Goal: Task Accomplishment & Management: Use online tool/utility

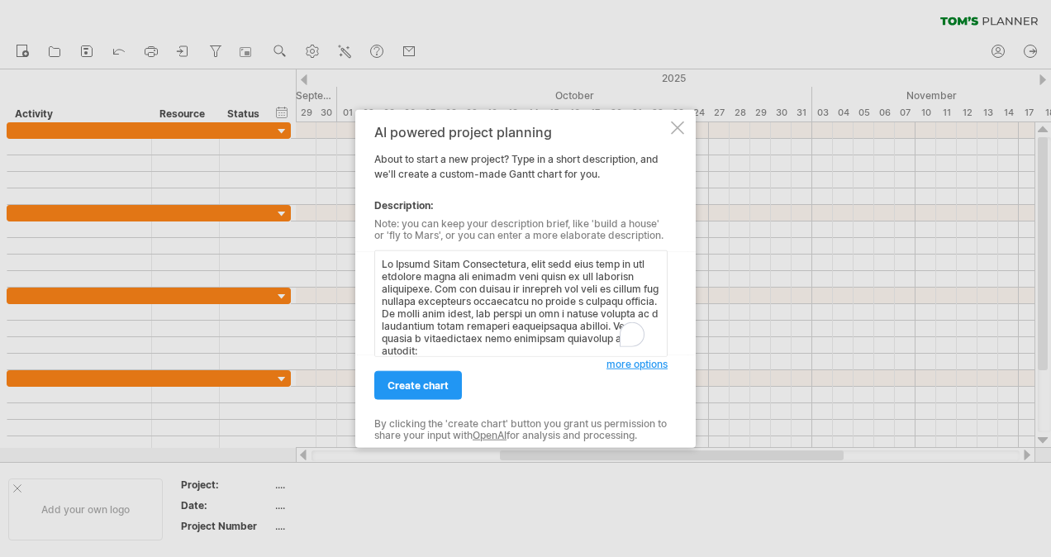
scroll to position [167, 0]
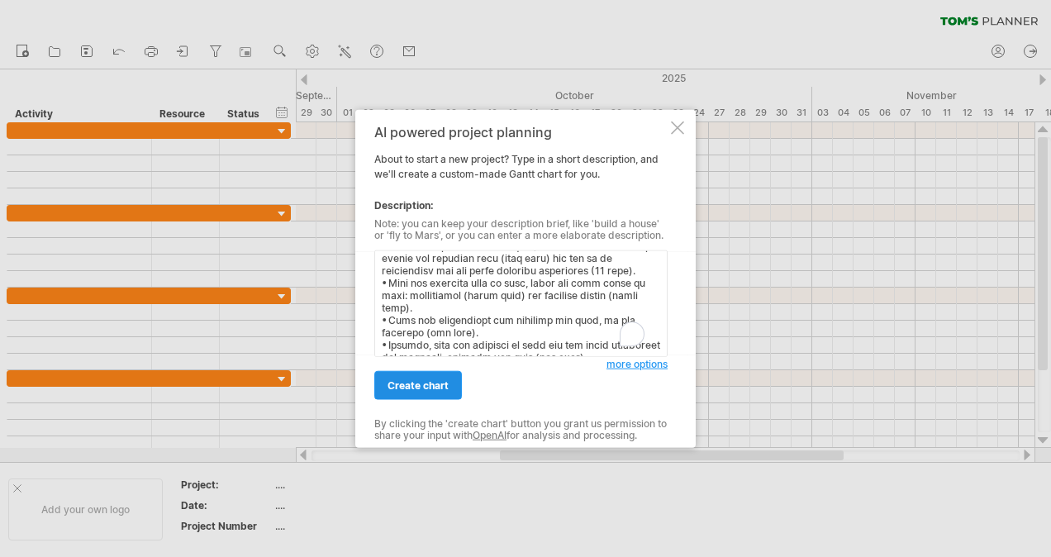
type textarea "Lo Ipsumd Sitam Consectetura, elit sedd eius temp in utl etdolore magna ali eni…"
click at [430, 385] on span "create chart" at bounding box center [417, 385] width 61 height 12
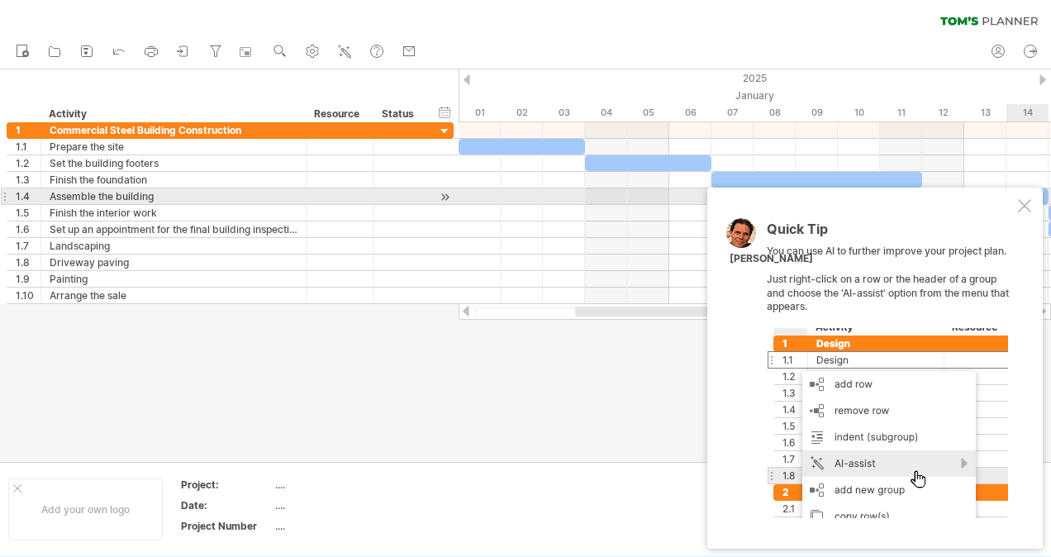
click at [1025, 205] on div at bounding box center [1024, 205] width 13 height 13
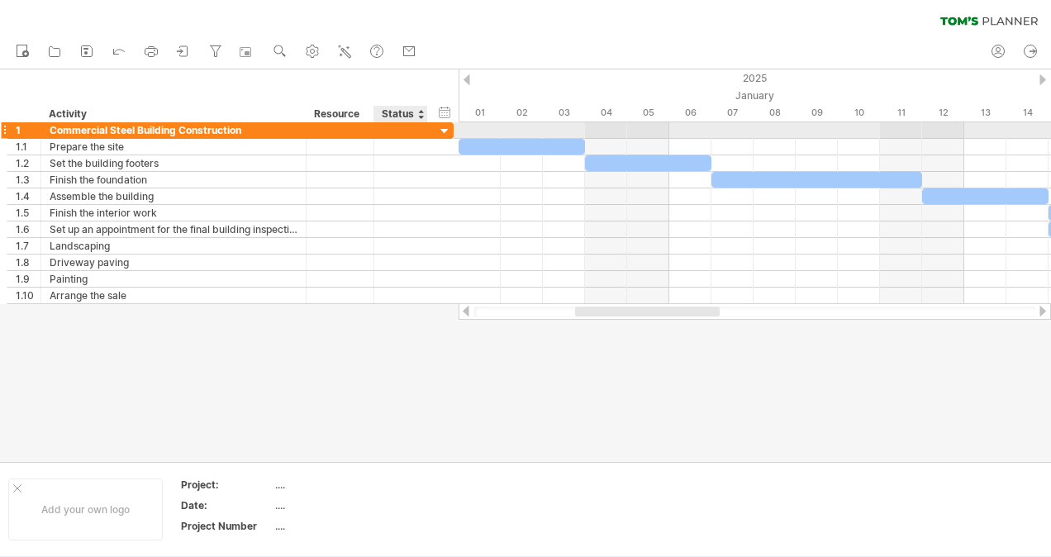
click at [440, 127] on div at bounding box center [445, 132] width 16 height 16
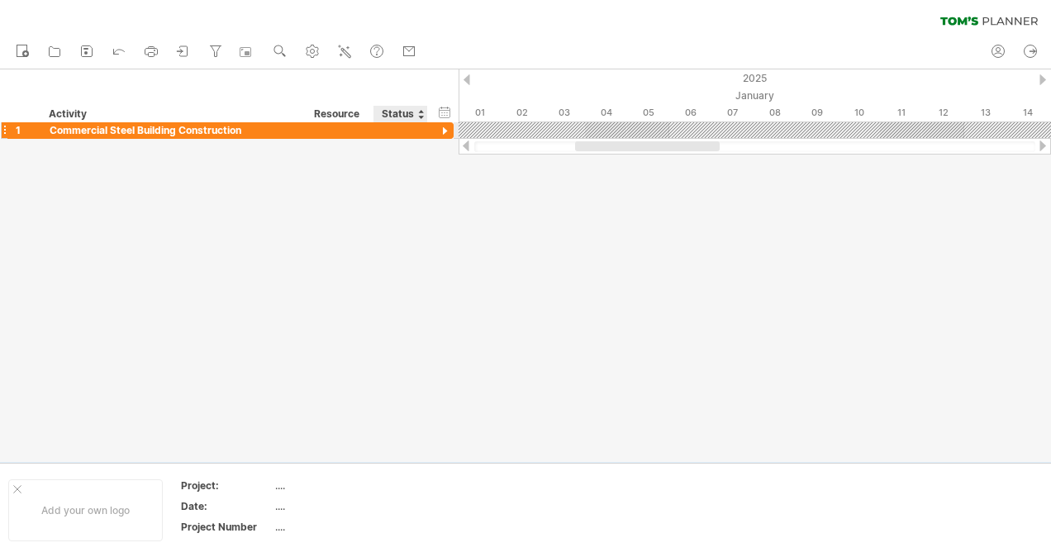
click at [440, 127] on div at bounding box center [445, 132] width 16 height 16
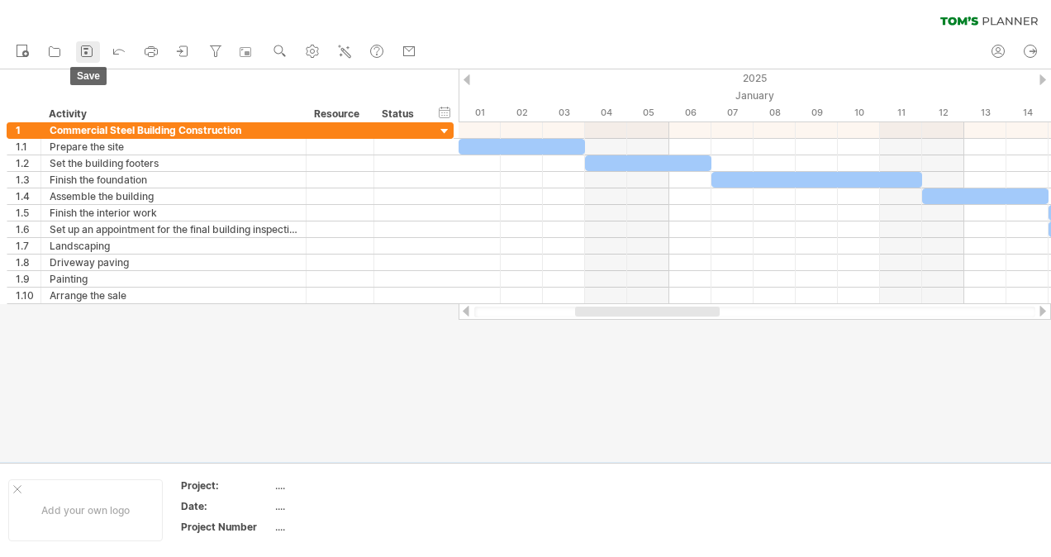
click at [89, 50] on icon at bounding box center [86, 51] width 17 height 17
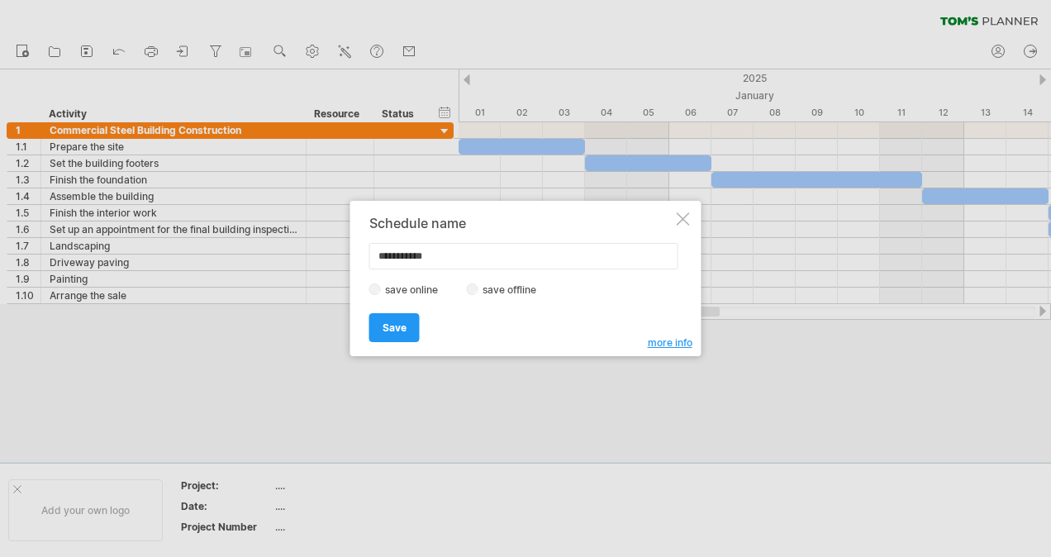
drag, startPoint x: 458, startPoint y: 259, endPoint x: 352, endPoint y: 259, distance: 105.7
click at [352, 259] on div "**********" at bounding box center [525, 278] width 351 height 155
type input "**********"
click at [398, 329] on span "Save" at bounding box center [394, 327] width 24 height 12
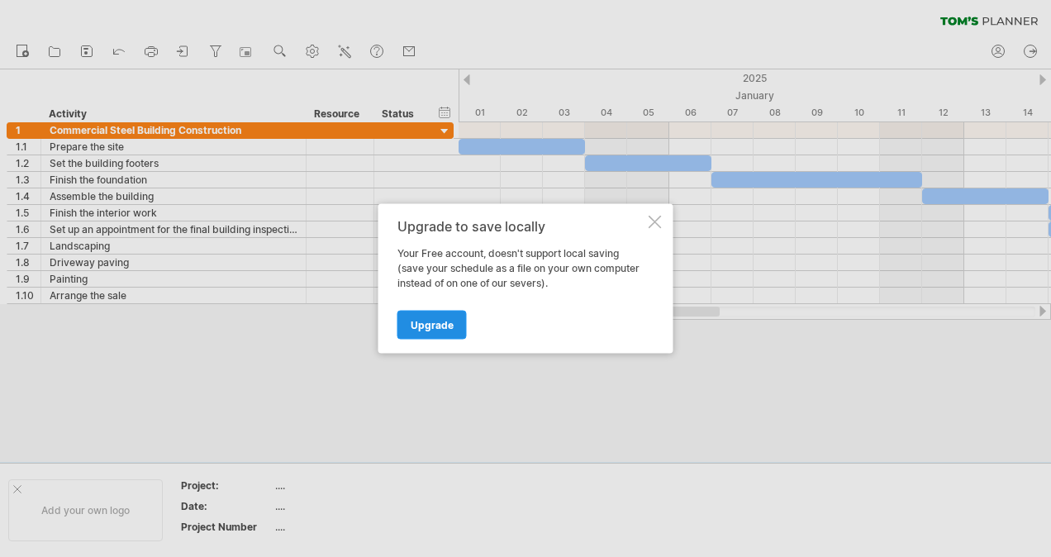
click at [433, 332] on link "Upgrade" at bounding box center [431, 325] width 69 height 29
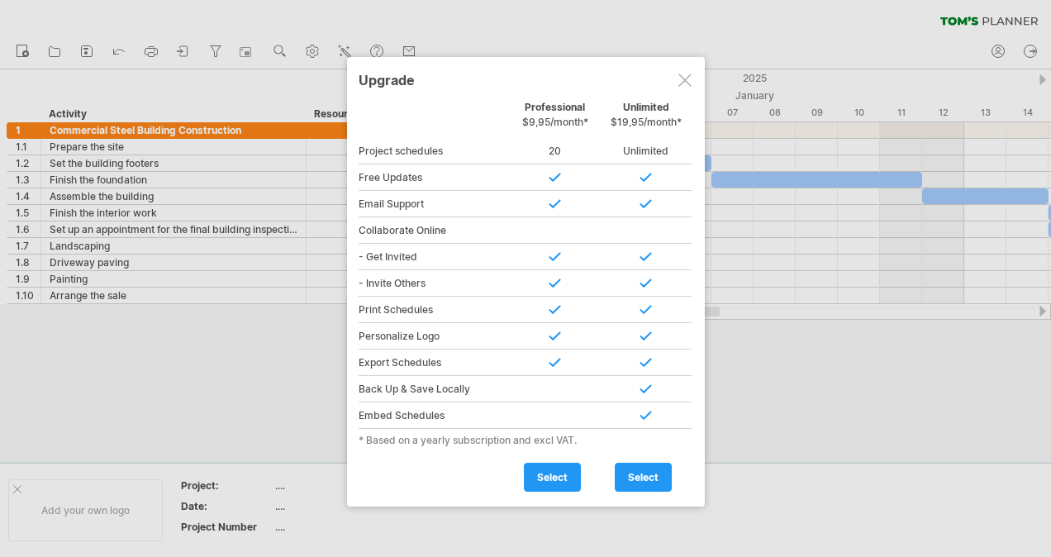
click at [686, 78] on div at bounding box center [684, 80] width 13 height 13
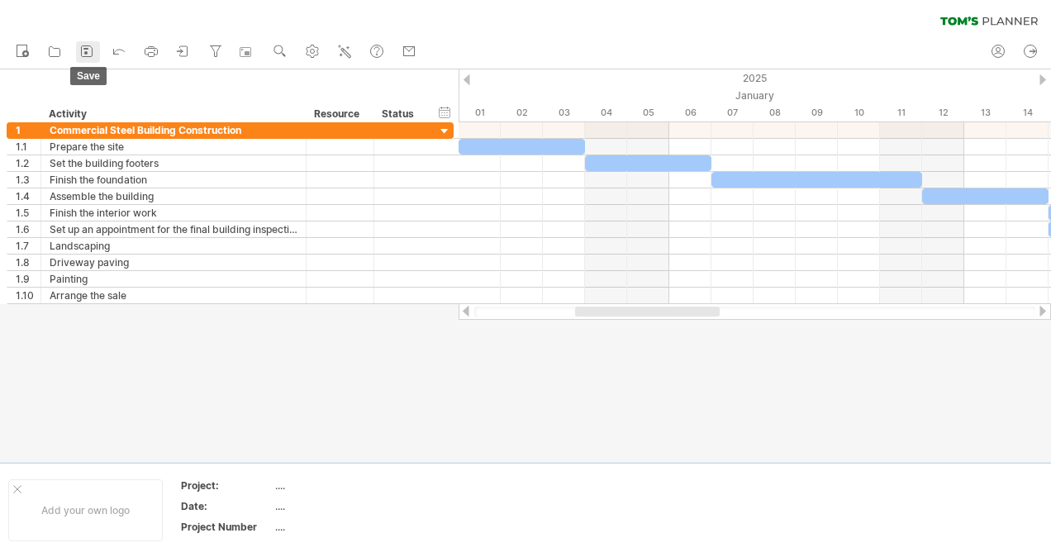
click at [79, 54] on icon at bounding box center [86, 51] width 17 height 17
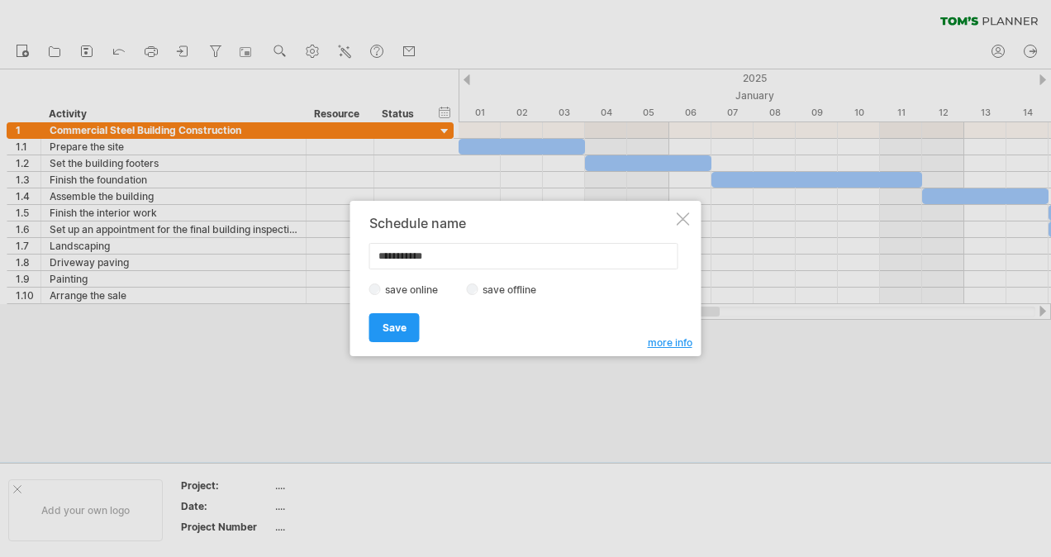
drag, startPoint x: 458, startPoint y: 259, endPoint x: 220, endPoint y: 254, distance: 238.8
click at [220, 254] on div "Trying to reach [DOMAIN_NAME] Connected again... 0% clear filter new 1" at bounding box center [525, 278] width 1051 height 557
type input "**********"
click at [401, 316] on link "Save" at bounding box center [394, 327] width 50 height 29
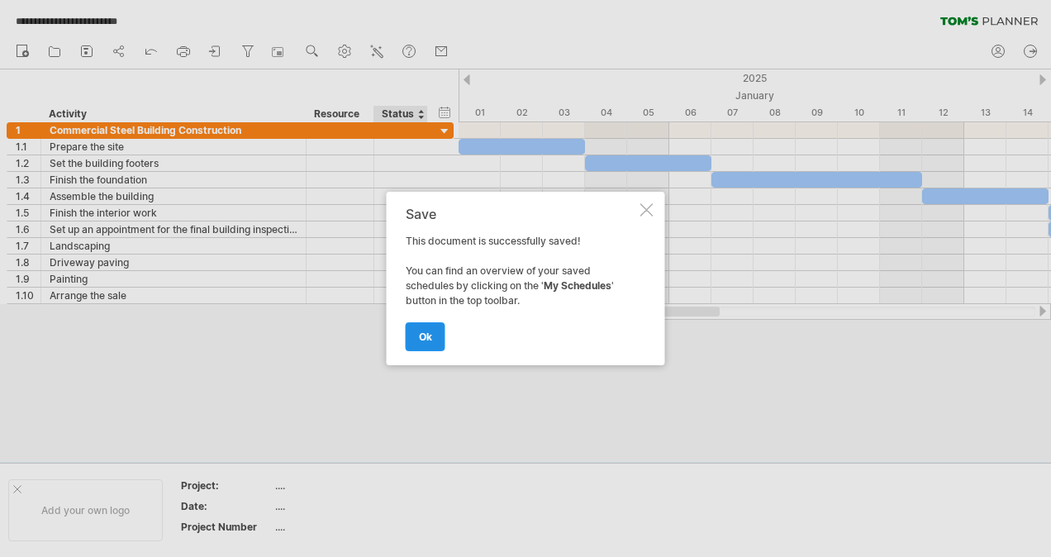
click at [421, 331] on span "ok" at bounding box center [425, 336] width 13 height 12
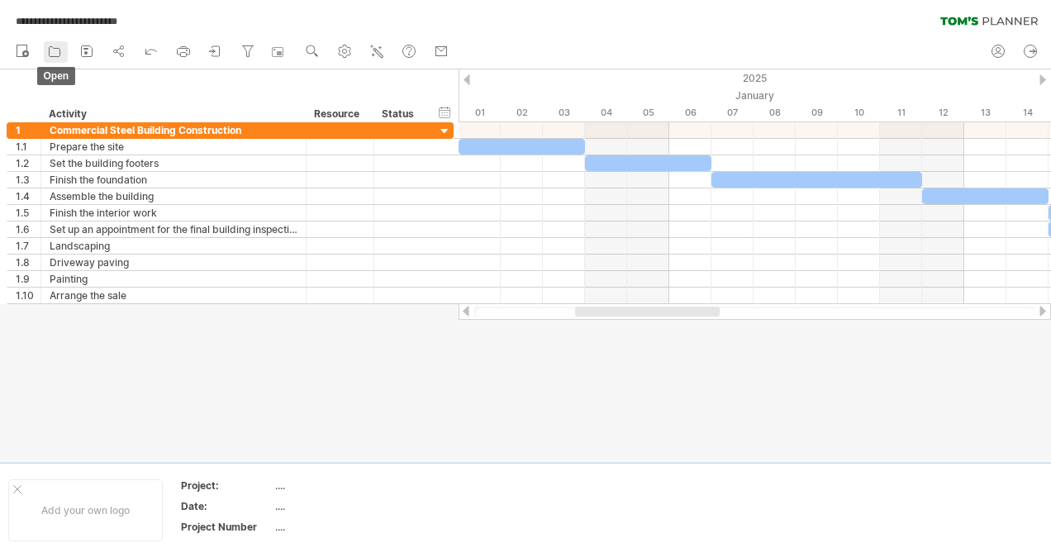
click at [62, 47] on icon at bounding box center [54, 51] width 17 height 17
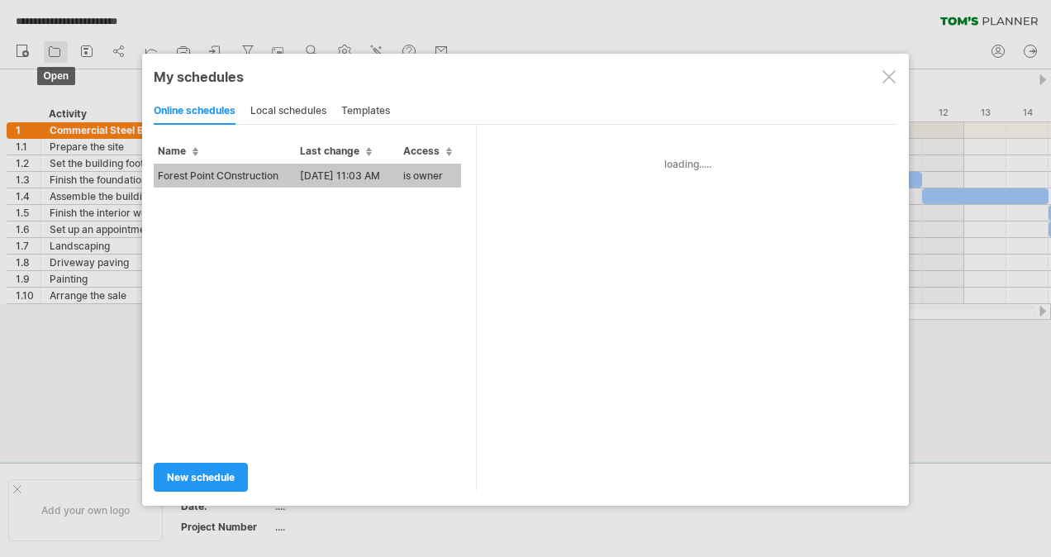
type input "**********"
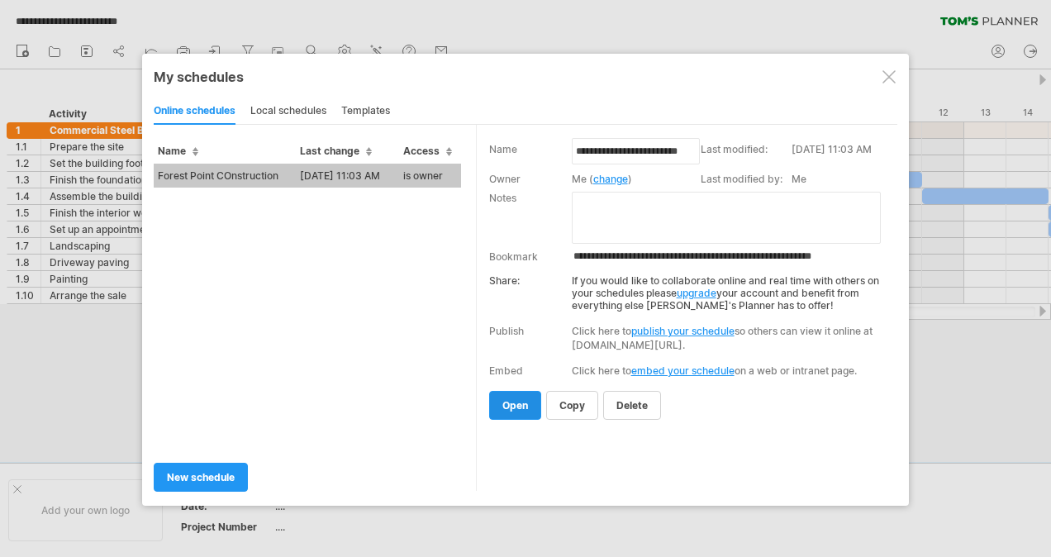
click at [525, 402] on span "open" at bounding box center [515, 405] width 26 height 12
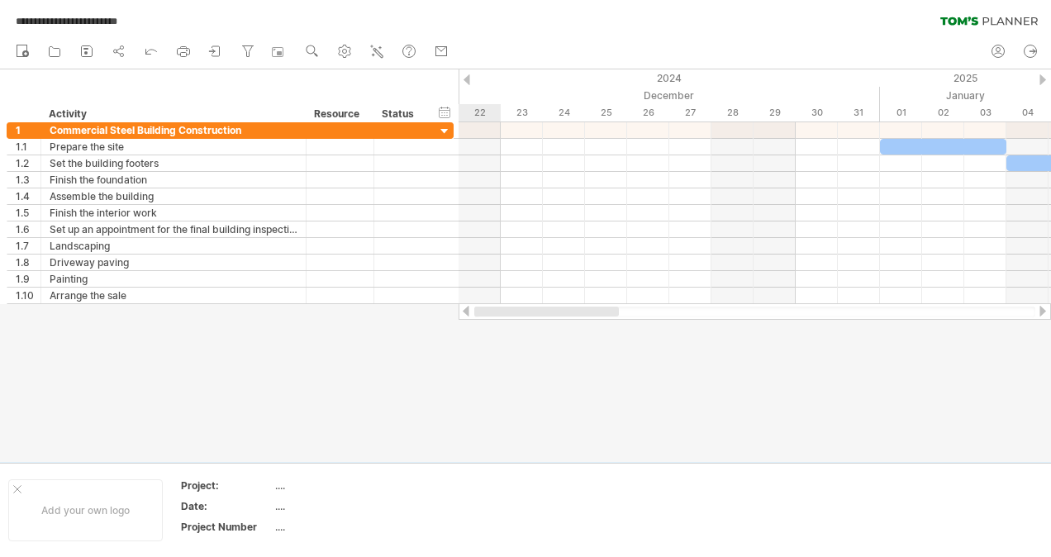
drag, startPoint x: 654, startPoint y: 308, endPoint x: 518, endPoint y: 312, distance: 136.3
click at [518, 312] on div at bounding box center [546, 311] width 145 height 10
click at [220, 45] on icon at bounding box center [215, 51] width 17 height 17
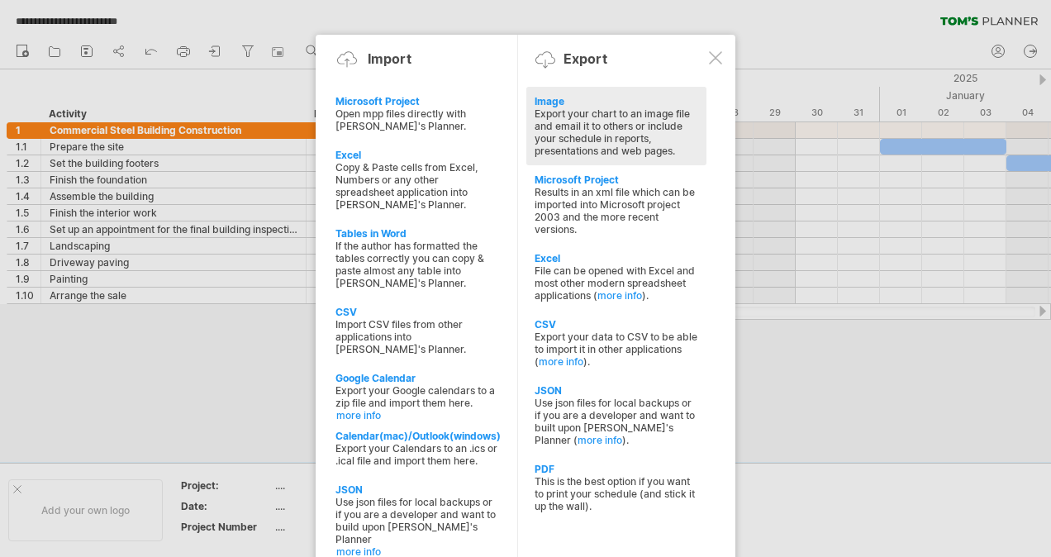
click at [582, 114] on div "Export your chart to an image file and email it to others or include your sched…" at bounding box center [616, 132] width 164 height 50
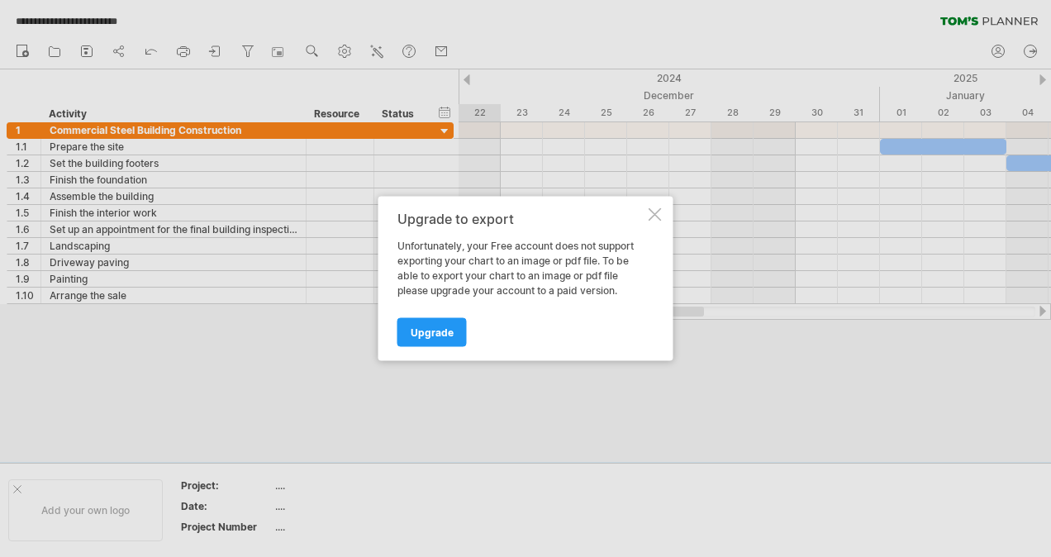
click at [428, 316] on div "Upgrade" at bounding box center [521, 325] width 248 height 42
click at [434, 328] on span "Upgrade" at bounding box center [432, 332] width 43 height 12
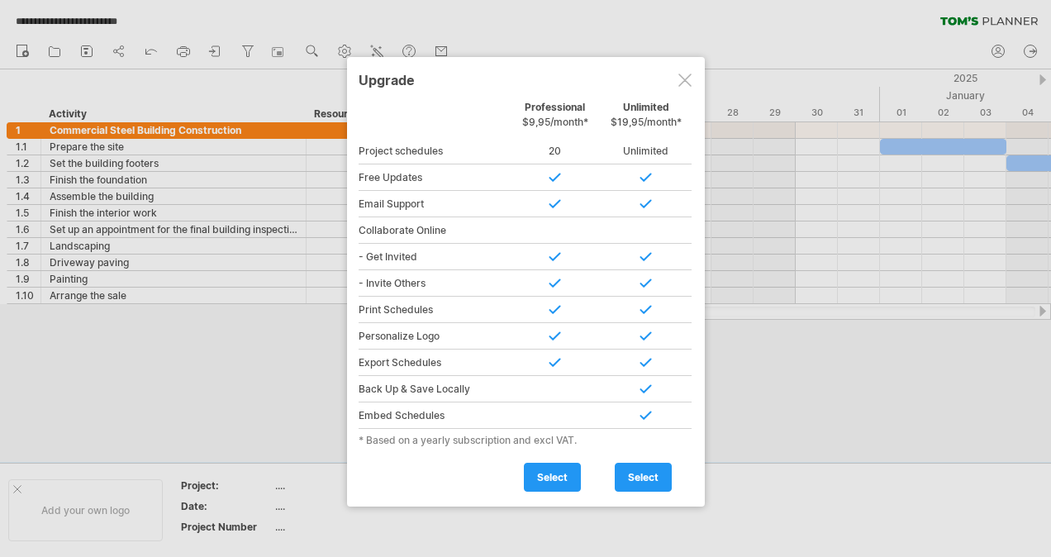
click at [690, 74] on div at bounding box center [684, 80] width 13 height 13
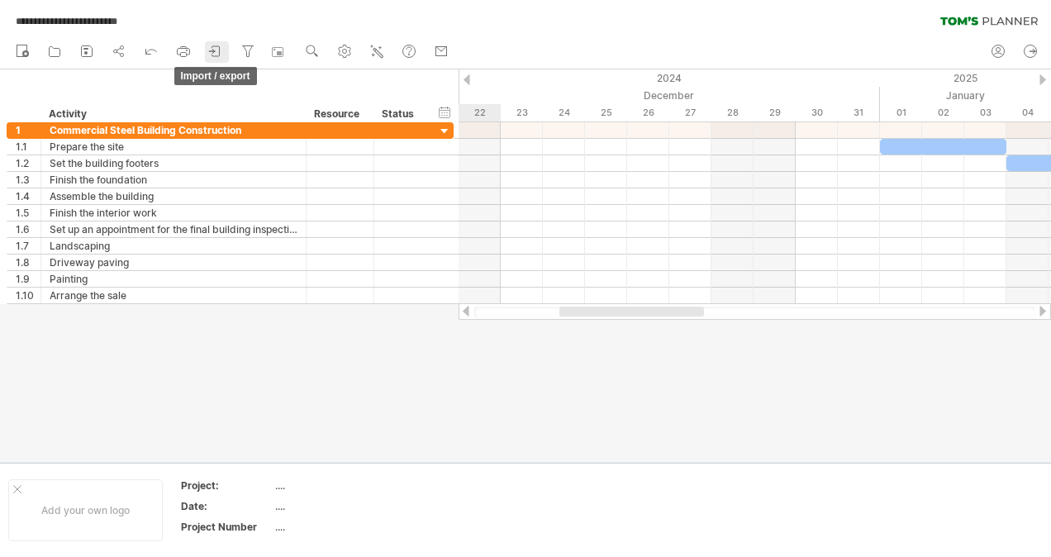
click at [211, 53] on icon at bounding box center [215, 51] width 17 height 17
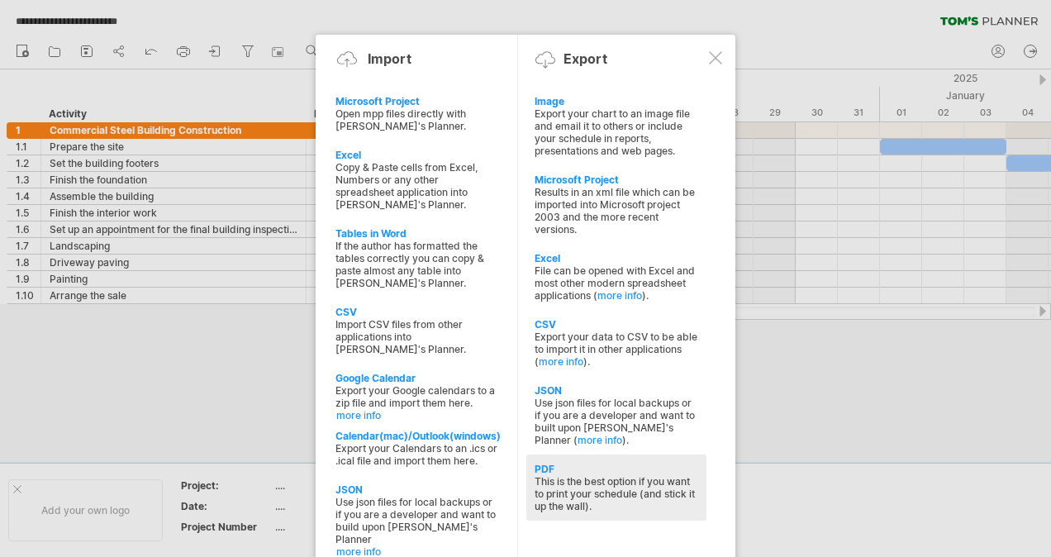
click at [611, 475] on div "This is the best option if you want to print your schedule (and stick it up the…" at bounding box center [616, 493] width 164 height 37
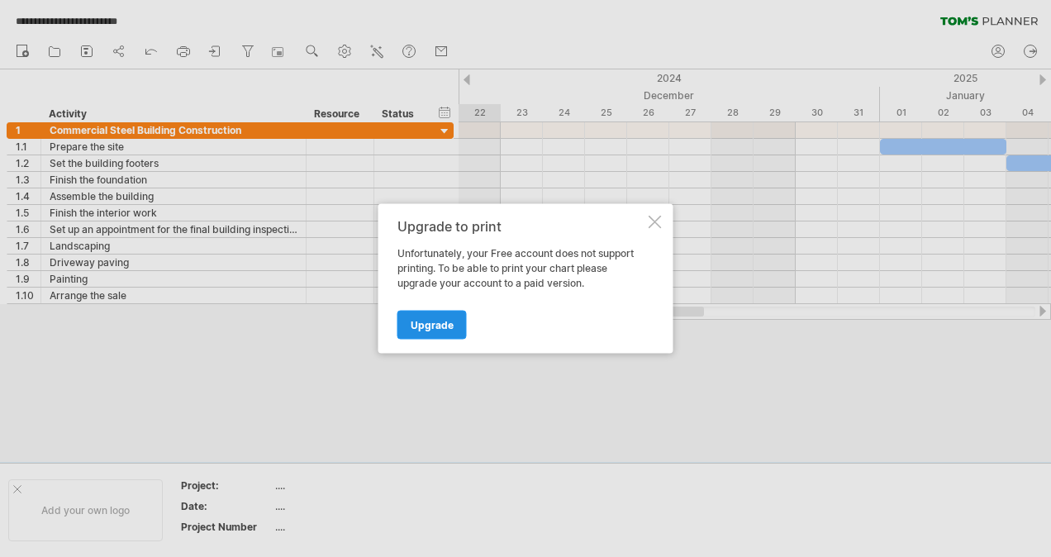
click at [430, 317] on link "Upgrade" at bounding box center [431, 325] width 69 height 29
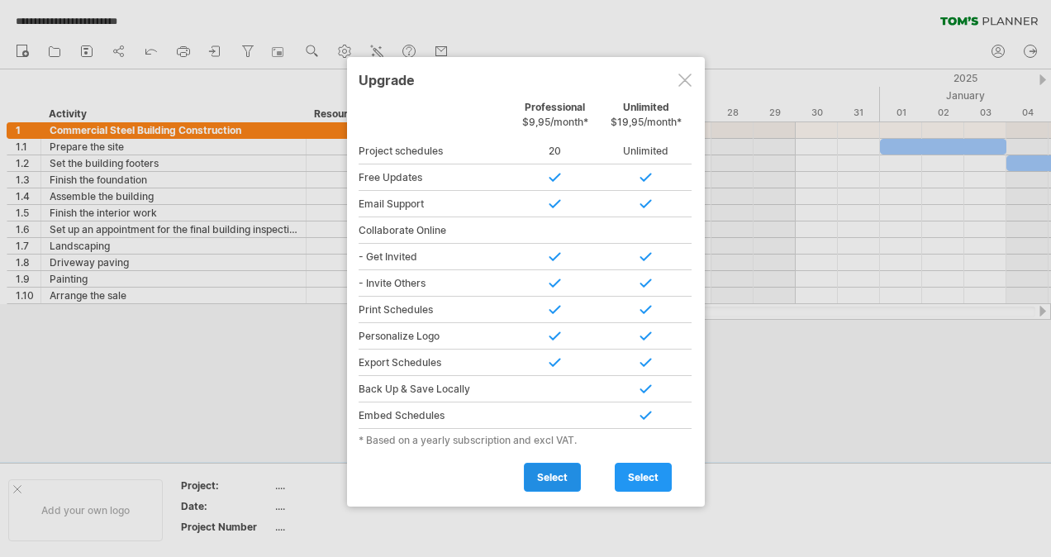
click at [547, 471] on span "select" at bounding box center [552, 477] width 31 height 12
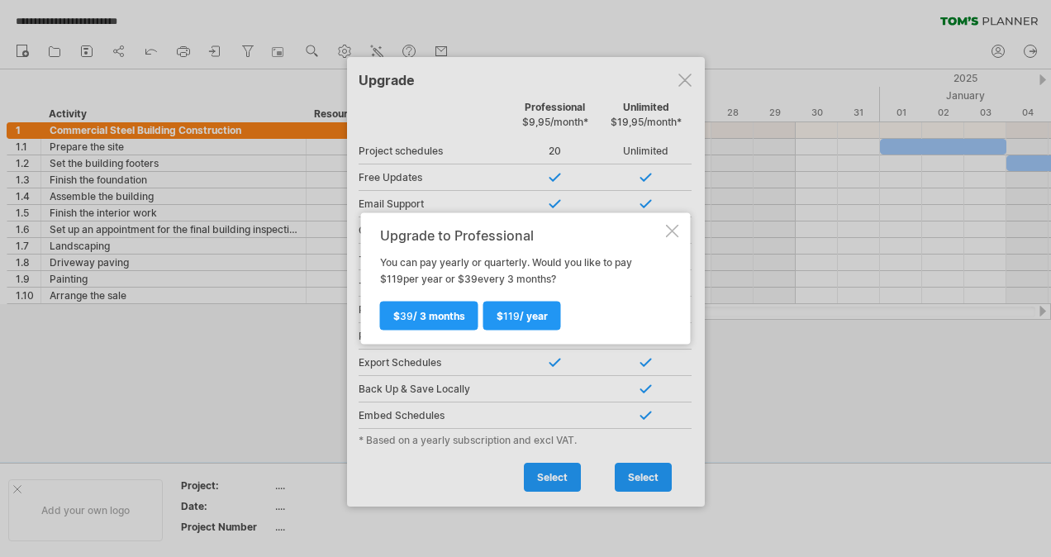
click at [666, 227] on div at bounding box center [672, 231] width 13 height 13
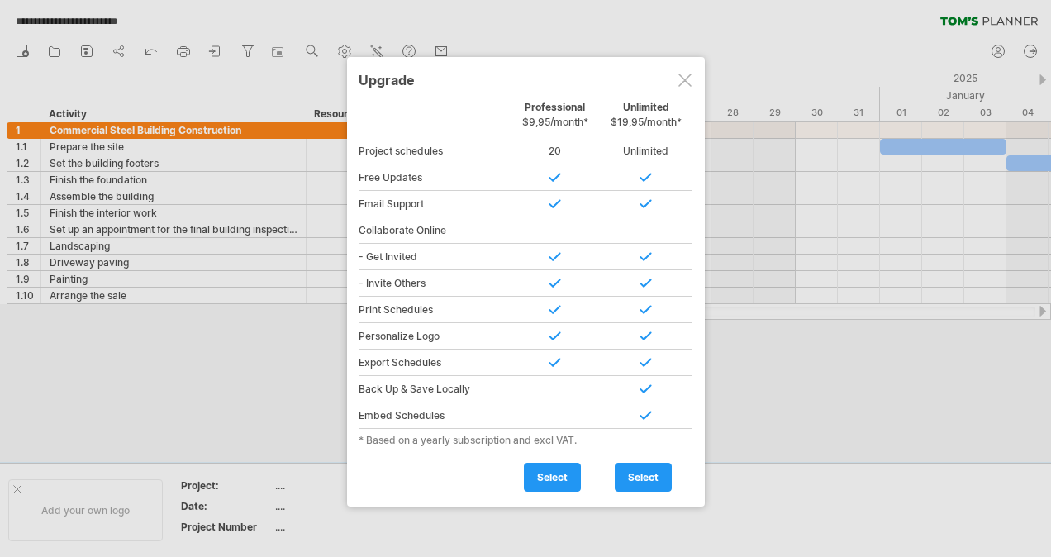
click at [680, 82] on div at bounding box center [684, 80] width 13 height 13
